Goal: Information Seeking & Learning: Learn about a topic

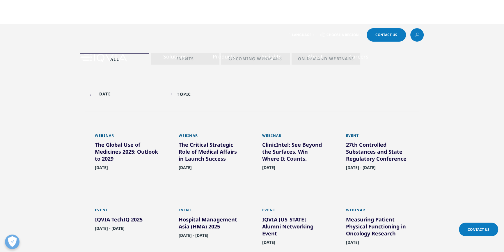
click at [173, 59] on link "Solutions" at bounding box center [174, 56] width 23 height 7
click at [168, 61] on li "Solutions quick find a capability Clear Search Loading SOLUTIONS Research & Dev…" at bounding box center [174, 62] width 49 height 19
click at [169, 61] on li "Solutions quick find a capability Clear Search Loading SOLUTIONS Research & Dev…" at bounding box center [174, 62] width 49 height 19
click at [181, 61] on li "Solutions quick find a capability Clear Search Loading SOLUTIONS Research & Dev…" at bounding box center [174, 62] width 49 height 19
click at [185, 62] on li "Solutions quick find a capability Clear Search Loading SOLUTIONS Research & Dev…" at bounding box center [174, 62] width 49 height 19
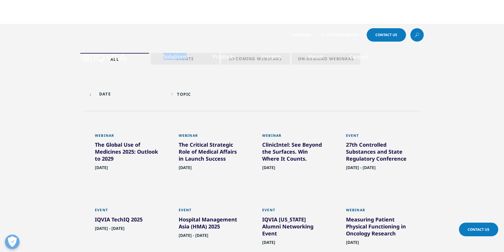
click at [185, 62] on li "Solutions quick find a capability Clear Search Loading SOLUTIONS Research & Dev…" at bounding box center [174, 62] width 49 height 19
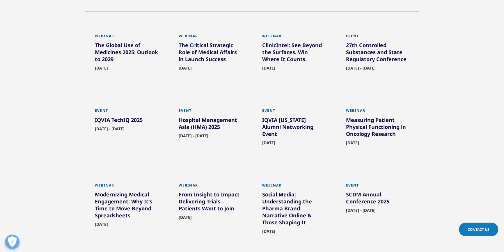
scroll to position [106, 0]
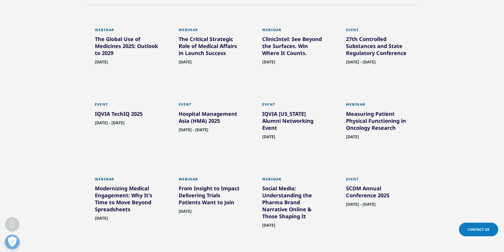
drag, startPoint x: 284, startPoint y: 112, endPoint x: 277, endPoint y: 121, distance: 11.6
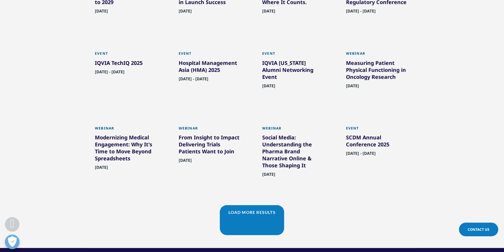
scroll to position [158, 0]
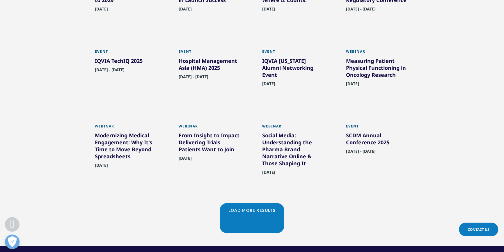
click at [246, 214] on link "Load More Results" at bounding box center [252, 210] width 64 height 14
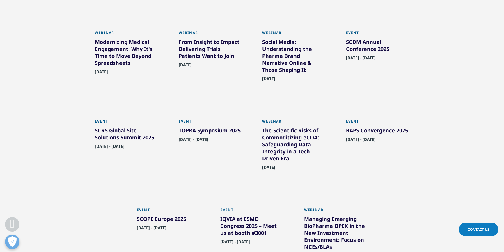
scroll to position [264, 0]
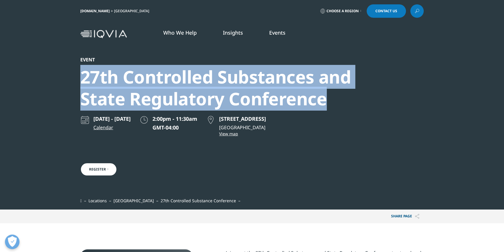
copy div "27th Controlled Substances and State Regulatory Conference"
drag, startPoint x: 147, startPoint y: 80, endPoint x: 329, endPoint y: 107, distance: 183.8
click at [329, 107] on section "Event 27th Controlled Substances and State Regulatory Conference September 3 - …" at bounding box center [252, 104] width 504 height 209
drag, startPoint x: 277, startPoint y: 120, endPoint x: 311, endPoint y: 119, distance: 34.6
click at [266, 119] on p "500 W River St, Savannah, GA 31401" at bounding box center [242, 118] width 47 height 7
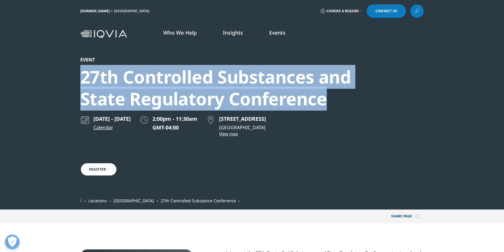
copy p "Savannah, GA"
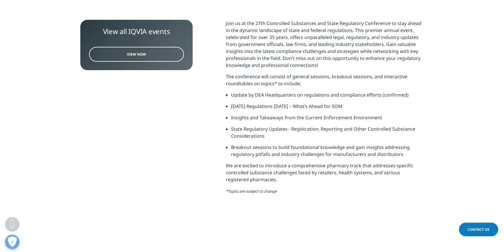
scroll to position [238, 0]
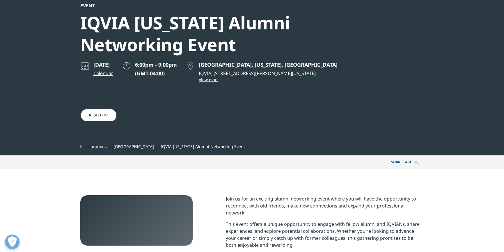
scroll to position [79, 0]
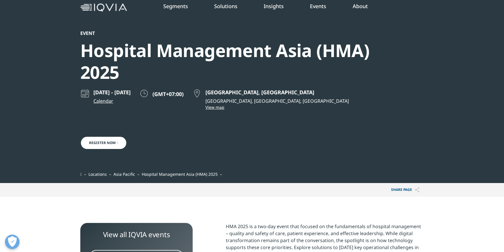
scroll to position [26, 0]
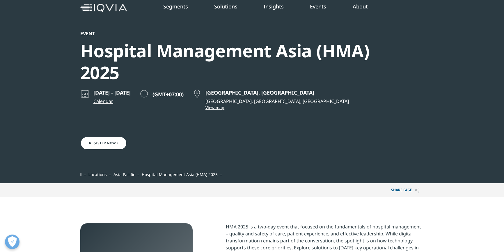
click at [147, 45] on div "Hospital Management Asia (HMA) 2025" at bounding box center [236, 62] width 312 height 44
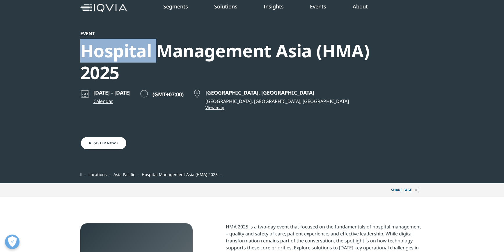
click at [147, 45] on div "Hospital Management Asia (HMA) 2025" at bounding box center [236, 62] width 312 height 44
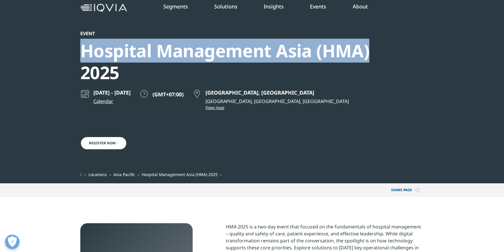
drag, startPoint x: 74, startPoint y: 44, endPoint x: 396, endPoint y: 47, distance: 321.9
click at [396, 47] on section "Event Hospital Management Asia (HMA) 2025 September 10 - 11, 2025 Calendar (GMT…" at bounding box center [252, 78] width 504 height 209
copy div "Hospital Management Asia (HMA)"
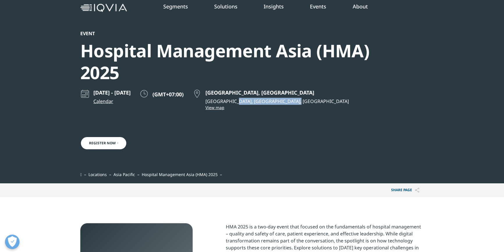
drag, startPoint x: 258, startPoint y: 101, endPoint x: 314, endPoint y: 101, distance: 56.1
click at [314, 101] on p "GEM Center, Ho Chi Minh City, Vietnam" at bounding box center [276, 101] width 143 height 7
copy p "Ho Chi Minh City, Vietnam"
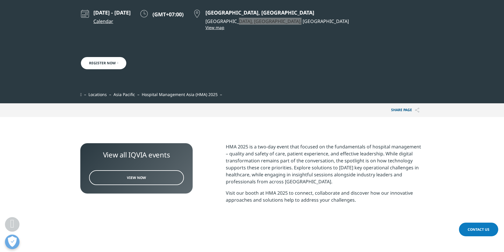
scroll to position [132, 0]
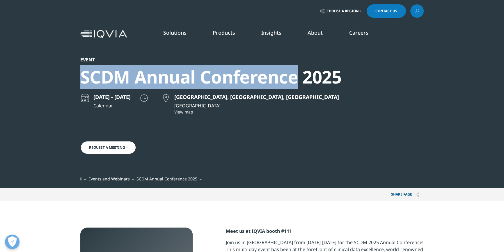
drag, startPoint x: 79, startPoint y: 74, endPoint x: 293, endPoint y: 82, distance: 213.6
click at [293, 82] on section "Event SCDM Annual Conference 2025 September 27 - 30, 2025 Calendar Baltimore, M…" at bounding box center [252, 94] width 504 height 188
copy div "SCDM Annual Conference"
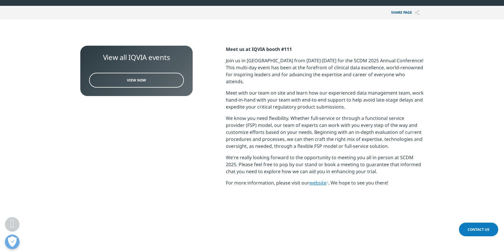
scroll to position [185, 0]
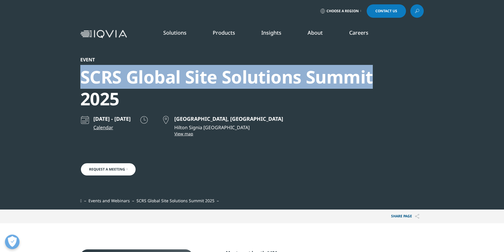
drag, startPoint x: 73, startPoint y: 71, endPoint x: 402, endPoint y: 70, distance: 329.4
click at [402, 70] on section "Event SCRS Global Site Solutions Summit [DATE] - [DATE] Calendar [GEOGRAPHIC_DA…" at bounding box center [252, 104] width 504 height 209
copy div "SCRS Global Site Solutions Summit"
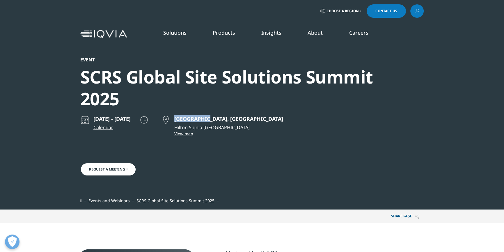
drag, startPoint x: 218, startPoint y: 120, endPoint x: 255, endPoint y: 118, distance: 36.7
click at [255, 118] on p "[GEOGRAPHIC_DATA], [GEOGRAPHIC_DATA]" at bounding box center [228, 118] width 109 height 7
copy p "[GEOGRAPHIC_DATA], [GEOGRAPHIC_DATA]"
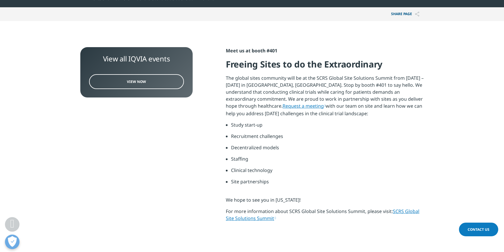
scroll to position [211, 0]
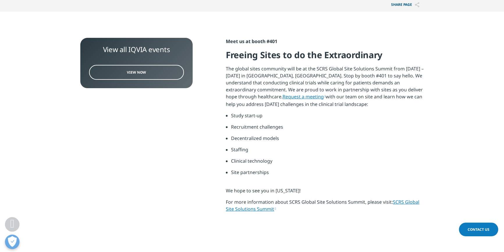
drag, startPoint x: 408, startPoint y: 203, endPoint x: 400, endPoint y: 201, distance: 8.0
click at [408, 203] on link "SCRS Global Site Solutions Summit" at bounding box center [322, 205] width 193 height 13
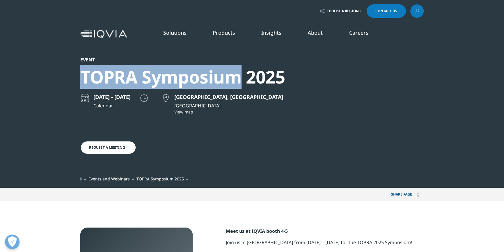
drag, startPoint x: 76, startPoint y: 76, endPoint x: 241, endPoint y: 77, distance: 165.4
click at [241, 77] on section "Event TOPRA Symposium [DATE] - [DATE] Calendar [GEOGRAPHIC_DATA], [GEOGRAPHIC_D…" at bounding box center [252, 94] width 504 height 188
copy div "TOPRA Symposium"
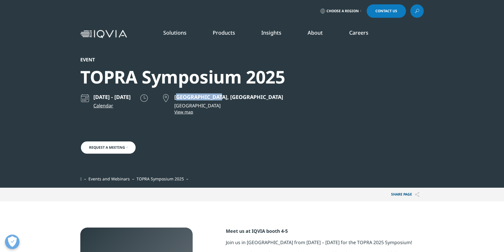
drag, startPoint x: 220, startPoint y: 98, endPoint x: 262, endPoint y: 96, distance: 42.2
click at [262, 96] on p "[GEOGRAPHIC_DATA], [GEOGRAPHIC_DATA]" at bounding box center [228, 96] width 109 height 7
drag, startPoint x: 216, startPoint y: 96, endPoint x: 264, endPoint y: 97, distance: 48.0
click at [264, 97] on div "[GEOGRAPHIC_DATA], [GEOGRAPHIC_DATA] [GEOGRAPHIC_DATA] View map" at bounding box center [222, 103] width 122 height 21
copy p "[GEOGRAPHIC_DATA], [GEOGRAPHIC_DATA]"
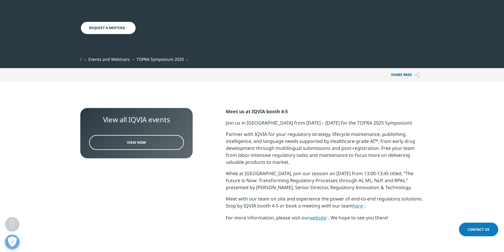
scroll to position [132, 0]
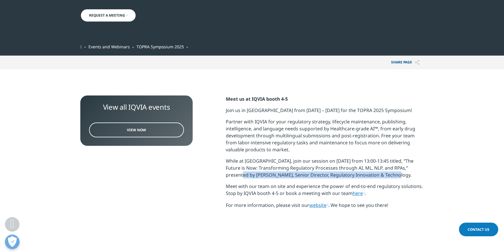
drag, startPoint x: 223, startPoint y: 176, endPoint x: 391, endPoint y: 175, distance: 167.8
click at [391, 175] on div "View all IQVIA events View Now Meet us at IQVIA booth 4-5 Join us in [GEOGRAPHI…" at bounding box center [251, 161] width 343 height 133
copy p "[PERSON_NAME], Senior Director, Regulatory Innovation & Technology."
drag, startPoint x: 275, startPoint y: 172, endPoint x: 265, endPoint y: 172, distance: 10.5
click at [275, 172] on p "While at [GEOGRAPHIC_DATA], join our session on [DATE] from 13:00-13:45 titled,…" at bounding box center [325, 169] width 198 height 25
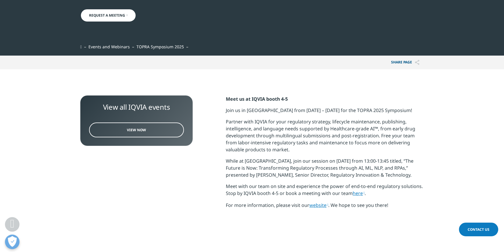
click at [238, 167] on p "While at [GEOGRAPHIC_DATA], join our session on [DATE] from 13:00-13:45 titled,…" at bounding box center [325, 169] width 198 height 25
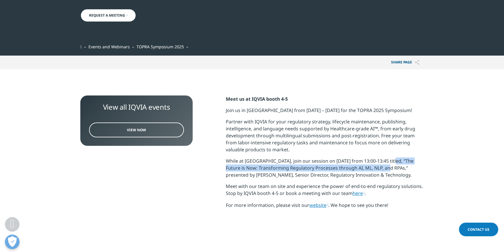
drag, startPoint x: 391, startPoint y: 161, endPoint x: 382, endPoint y: 166, distance: 10.0
click at [382, 166] on p "While at [GEOGRAPHIC_DATA], join our session on [DATE] from 13:00-13:45 titled,…" at bounding box center [325, 169] width 198 height 25
click at [393, 160] on p "While at [GEOGRAPHIC_DATA], join our session on [DATE] from 13:00-13:45 titled,…" at bounding box center [325, 169] width 198 height 25
drag, startPoint x: 389, startPoint y: 160, endPoint x: 382, endPoint y: 167, distance: 9.7
click at [382, 167] on p "While at [GEOGRAPHIC_DATA], join our session on [DATE] from 13:00-13:45 titled,…" at bounding box center [325, 169] width 198 height 25
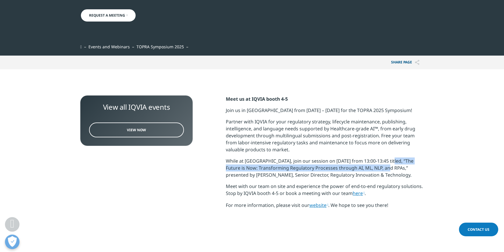
copy p "The Future is Now: Transforming Regulatory Processes through AI, ML, NLP, and R…"
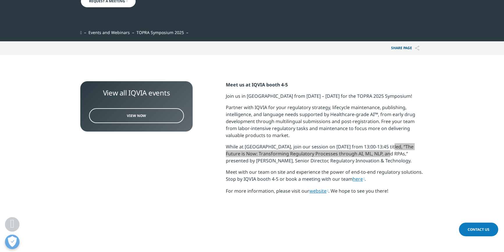
scroll to position [158, 0]
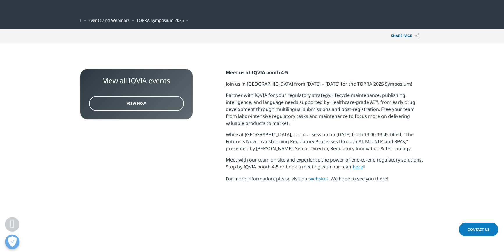
click at [256, 135] on p "While at [GEOGRAPHIC_DATA], join our session on [DATE] from 13:00-13:45 titled,…" at bounding box center [325, 143] width 198 height 25
